Goal: Task Accomplishment & Management: Use online tool/utility

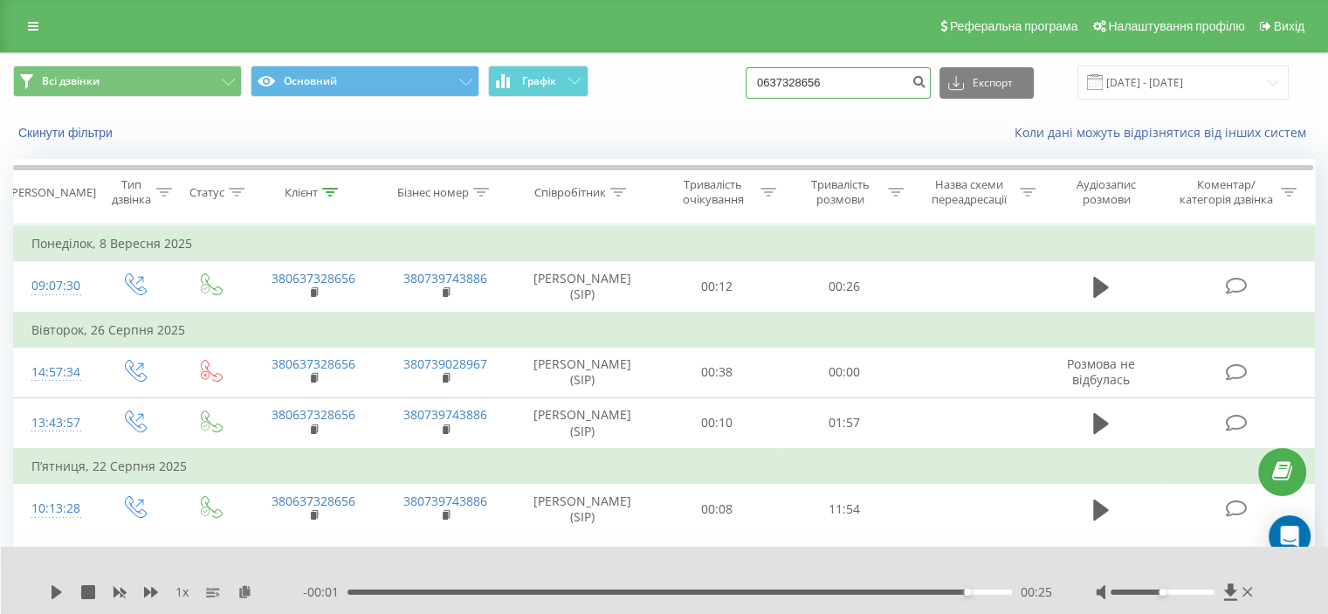
click at [834, 79] on input "0637328656" at bounding box center [837, 82] width 185 height 31
paste input "73241450"
type input "0673241450"
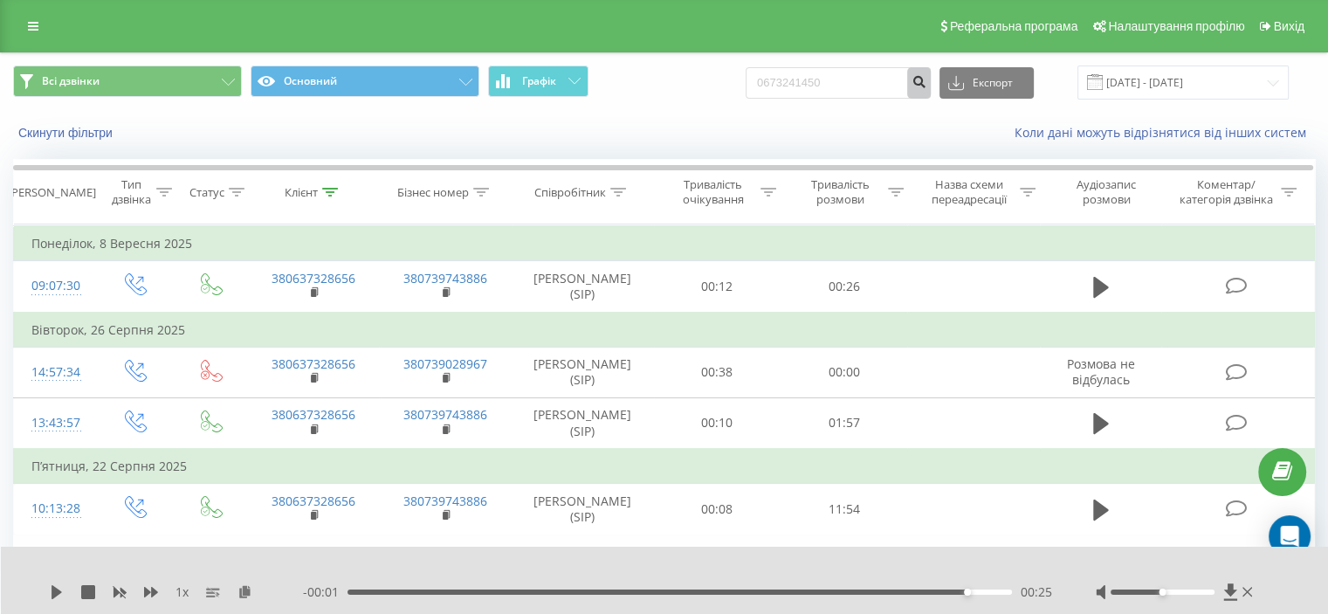
click at [930, 89] on button "submit" at bounding box center [919, 82] width 24 height 31
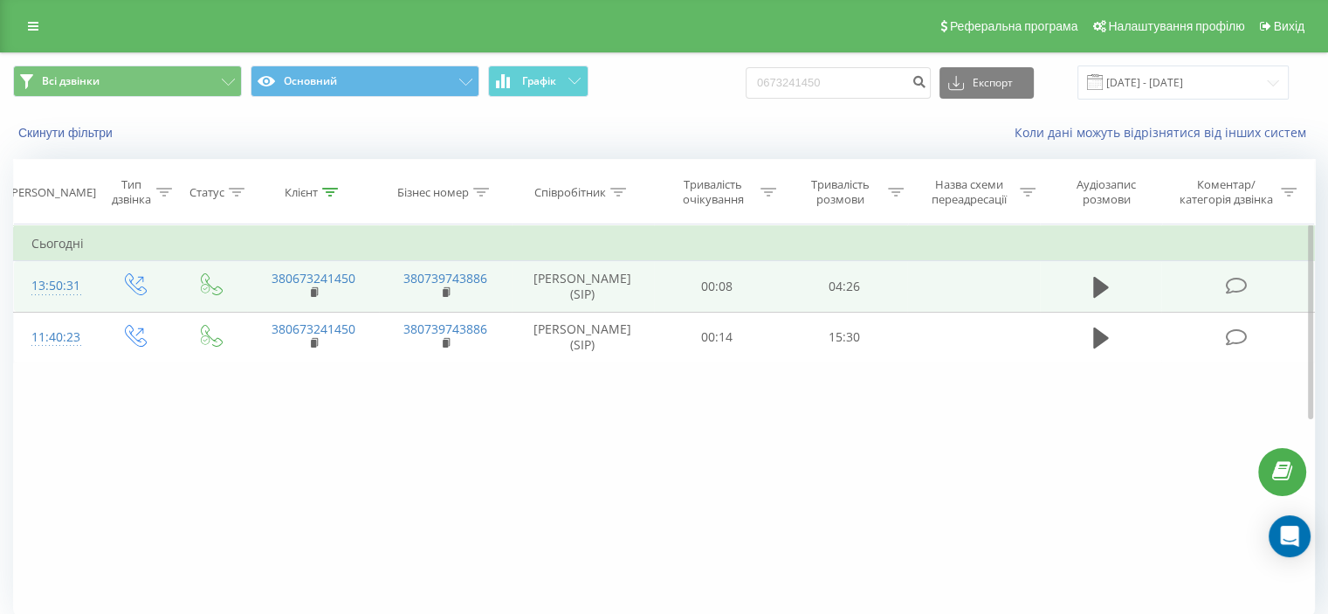
click at [1233, 295] on icon at bounding box center [1236, 286] width 22 height 18
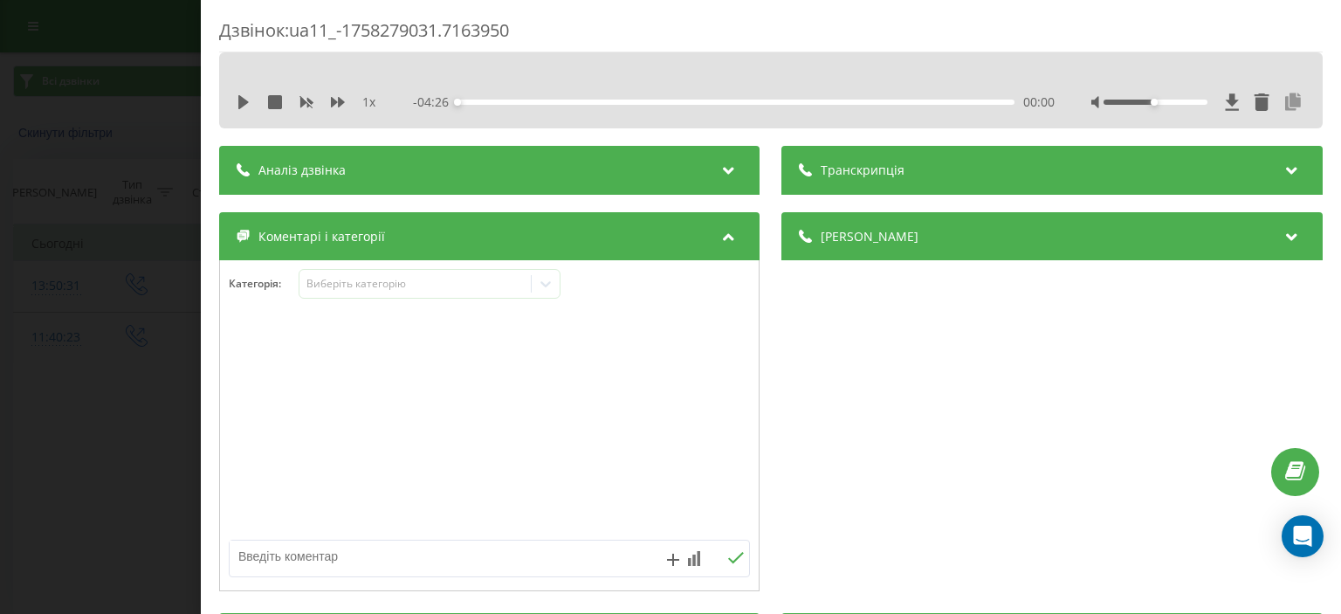
click at [1285, 100] on icon at bounding box center [1293, 101] width 21 height 17
click at [164, 148] on div "Дзвінок : ua11_-1758279031.7163950 1 x - 04:26 00:00 00:00 Транскрипція Для AI-…" at bounding box center [670, 307] width 1341 height 614
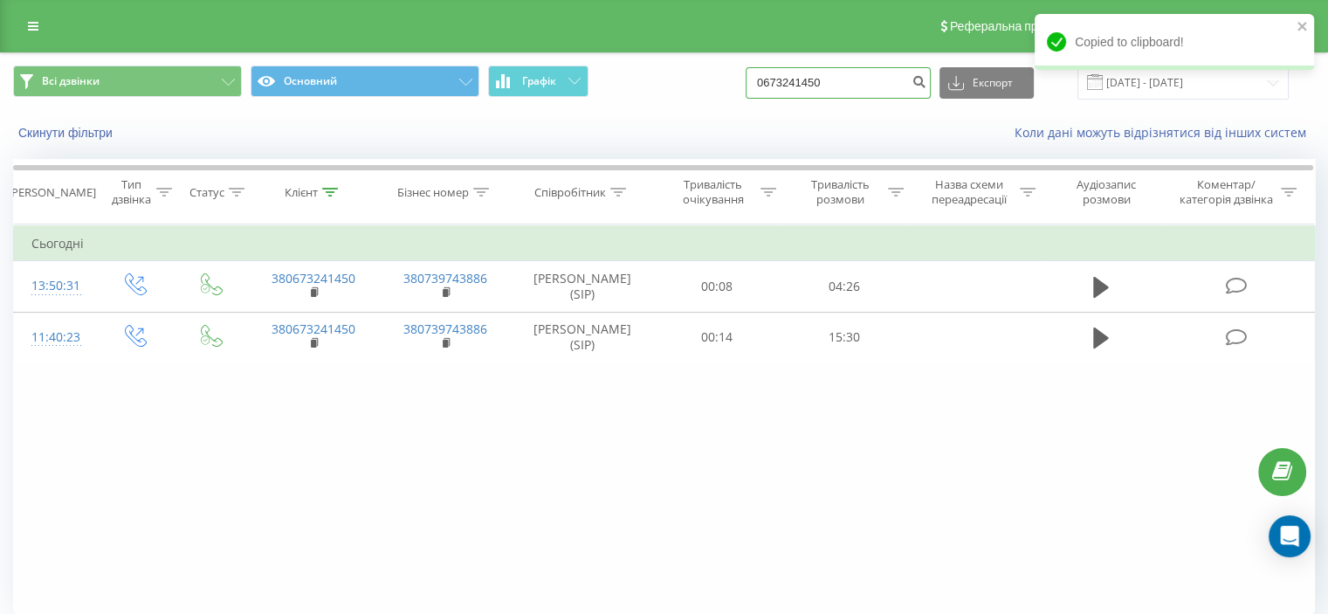
click at [860, 80] on input "0673241450" at bounding box center [837, 82] width 185 height 31
paste input "380667237223"
click at [796, 82] on input "380667237223" at bounding box center [837, 82] width 185 height 31
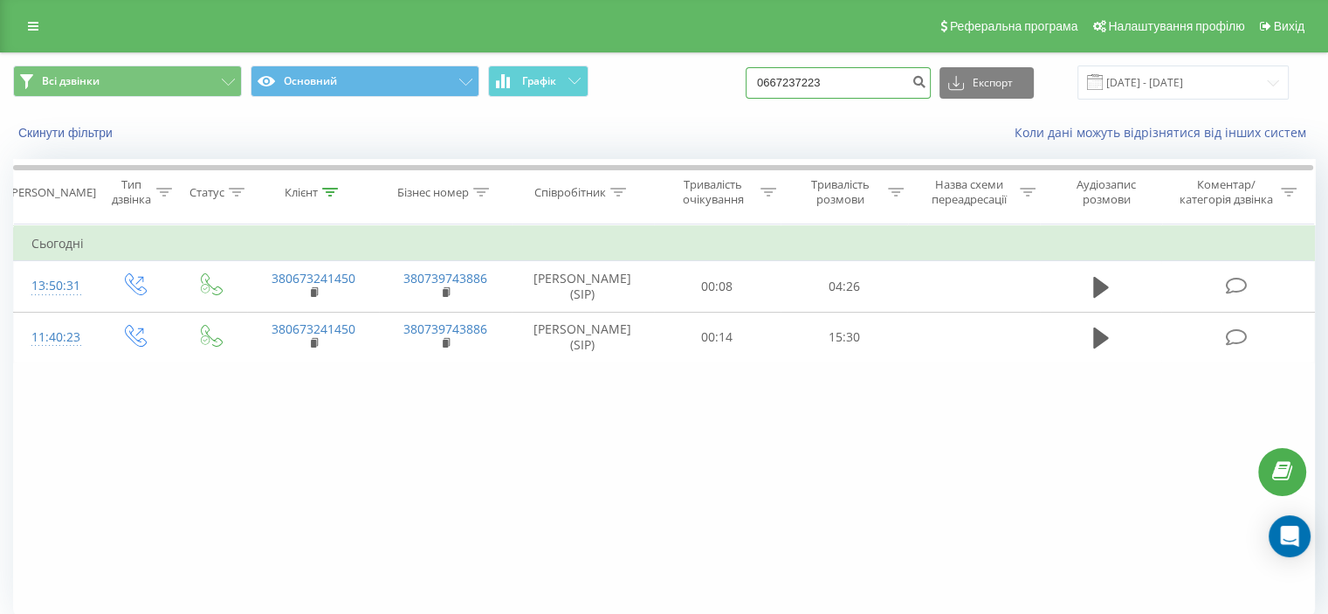
type input "0667237223"
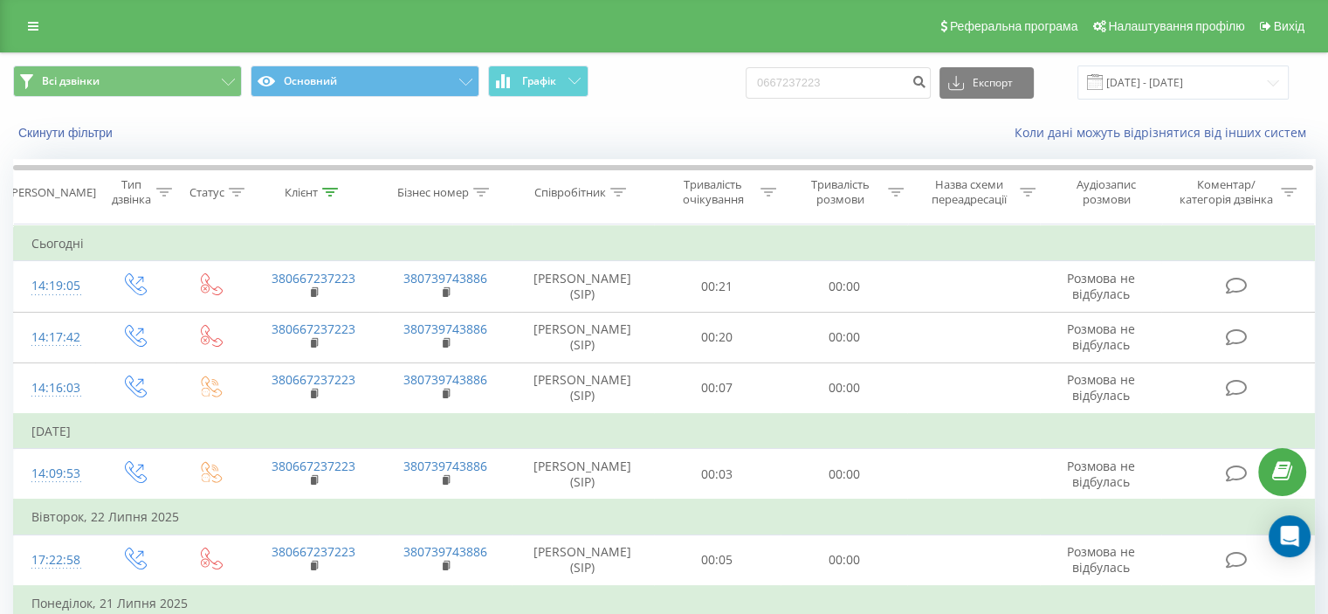
click at [203, 139] on div "Скинути фільтри" at bounding box center [250, 132] width 498 height 17
drag, startPoint x: 463, startPoint y: 292, endPoint x: 688, endPoint y: 100, distance: 295.4
click at [688, 100] on div "Всі дзвінки Основний Графік 0667237223 Експорт .csv .xls .xlsx 19.06.2025 - 19.…" at bounding box center [664, 82] width 1326 height 58
click at [859, 73] on input "0667237223" at bounding box center [837, 82] width 185 height 31
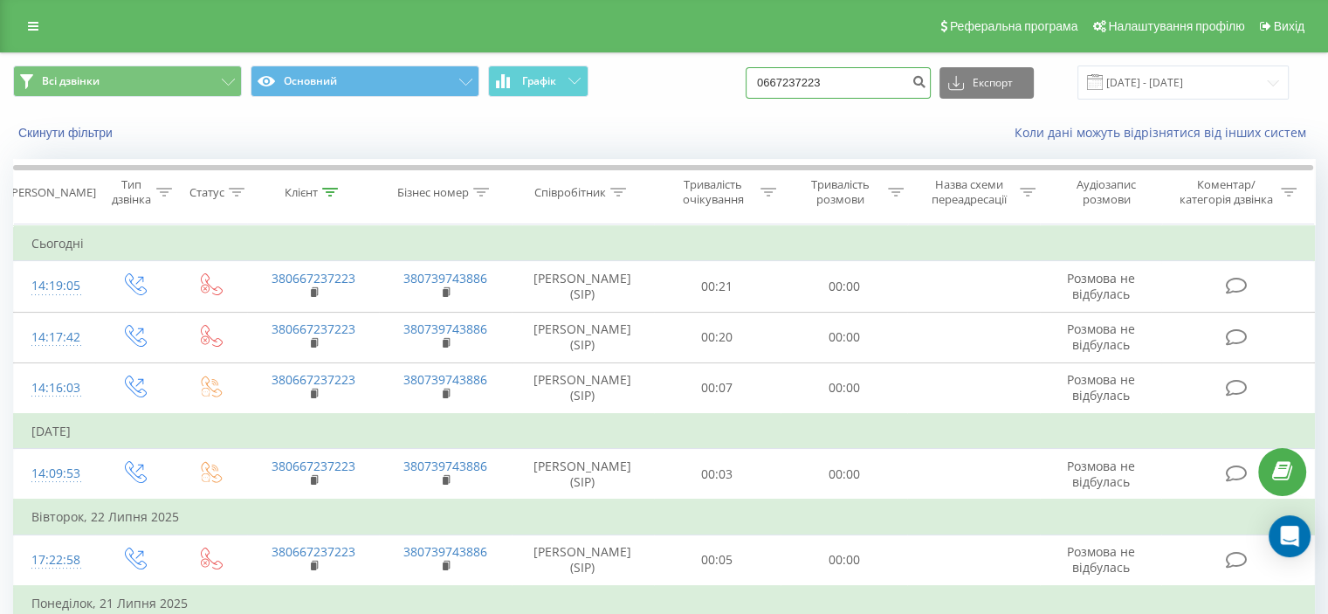
click at [859, 73] on input "0667237223" at bounding box center [837, 82] width 185 height 31
type input "0739743886"
click at [806, 86] on input "0739743886" at bounding box center [837, 82] width 185 height 31
click at [807, 86] on input "0739743886" at bounding box center [837, 82] width 185 height 31
